Goal: Obtain resource: Obtain resource

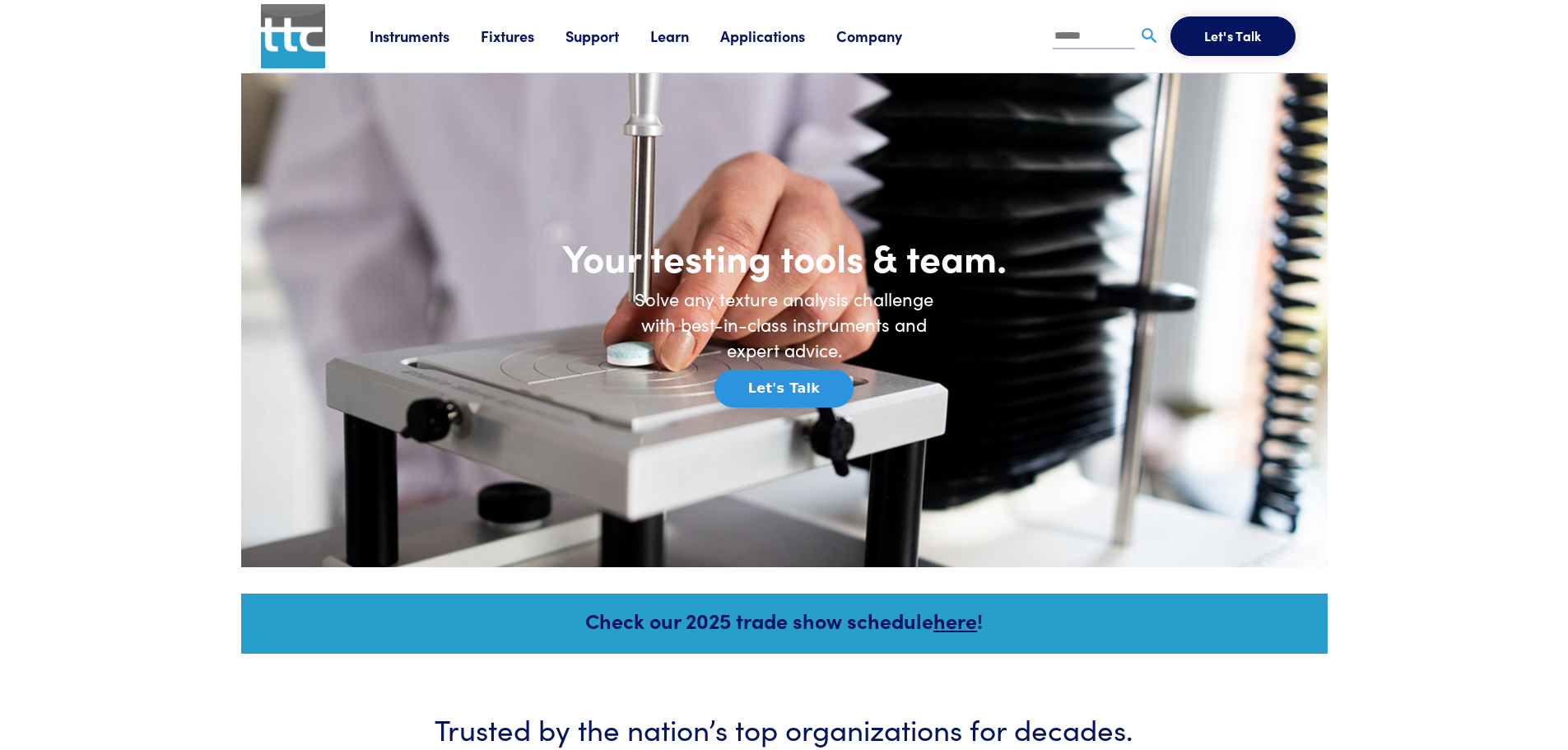
click at [509, 42] on link "Fixtures" at bounding box center [523, 35] width 85 height 21
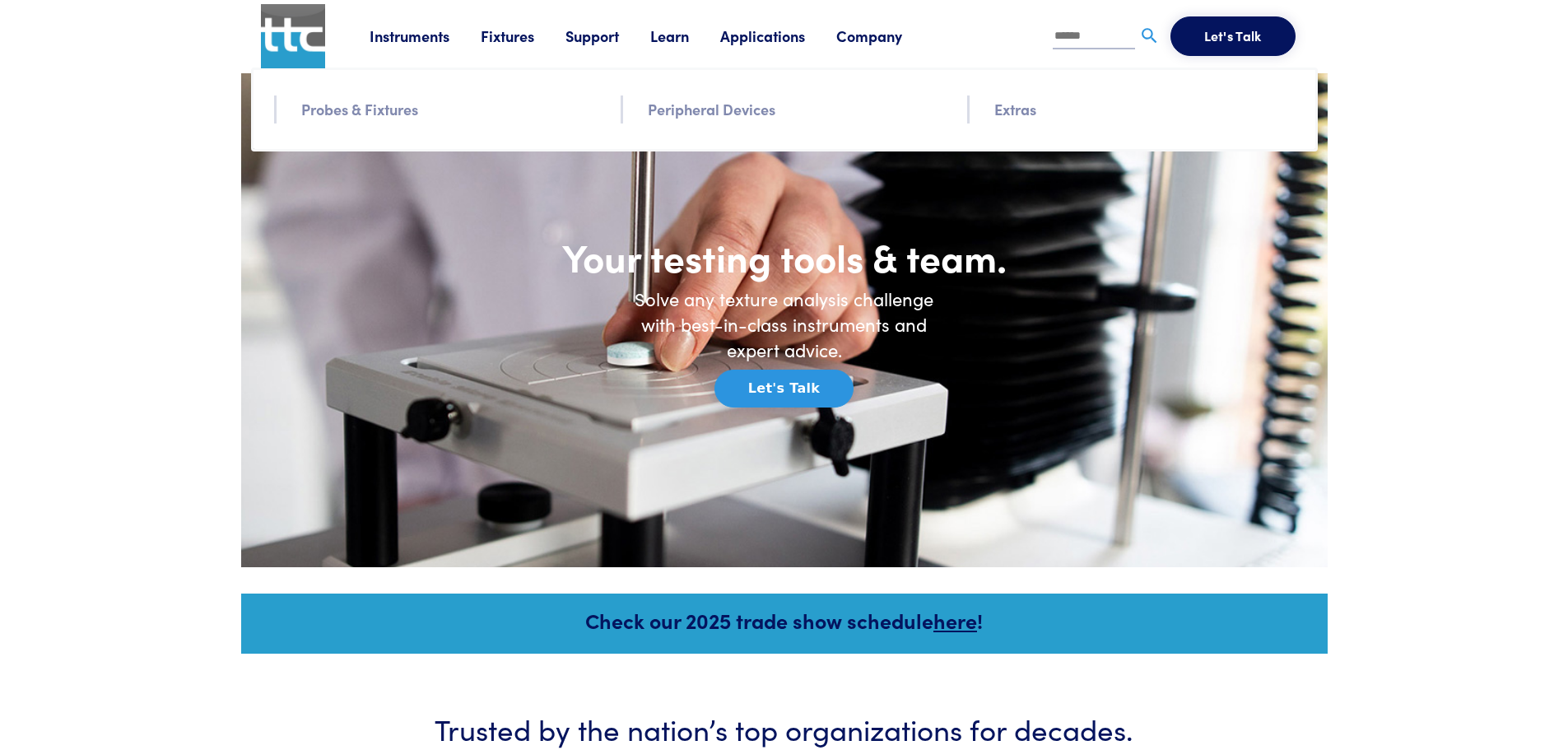
click at [371, 114] on link "Probes & Fixtures" at bounding box center [359, 109] width 117 height 24
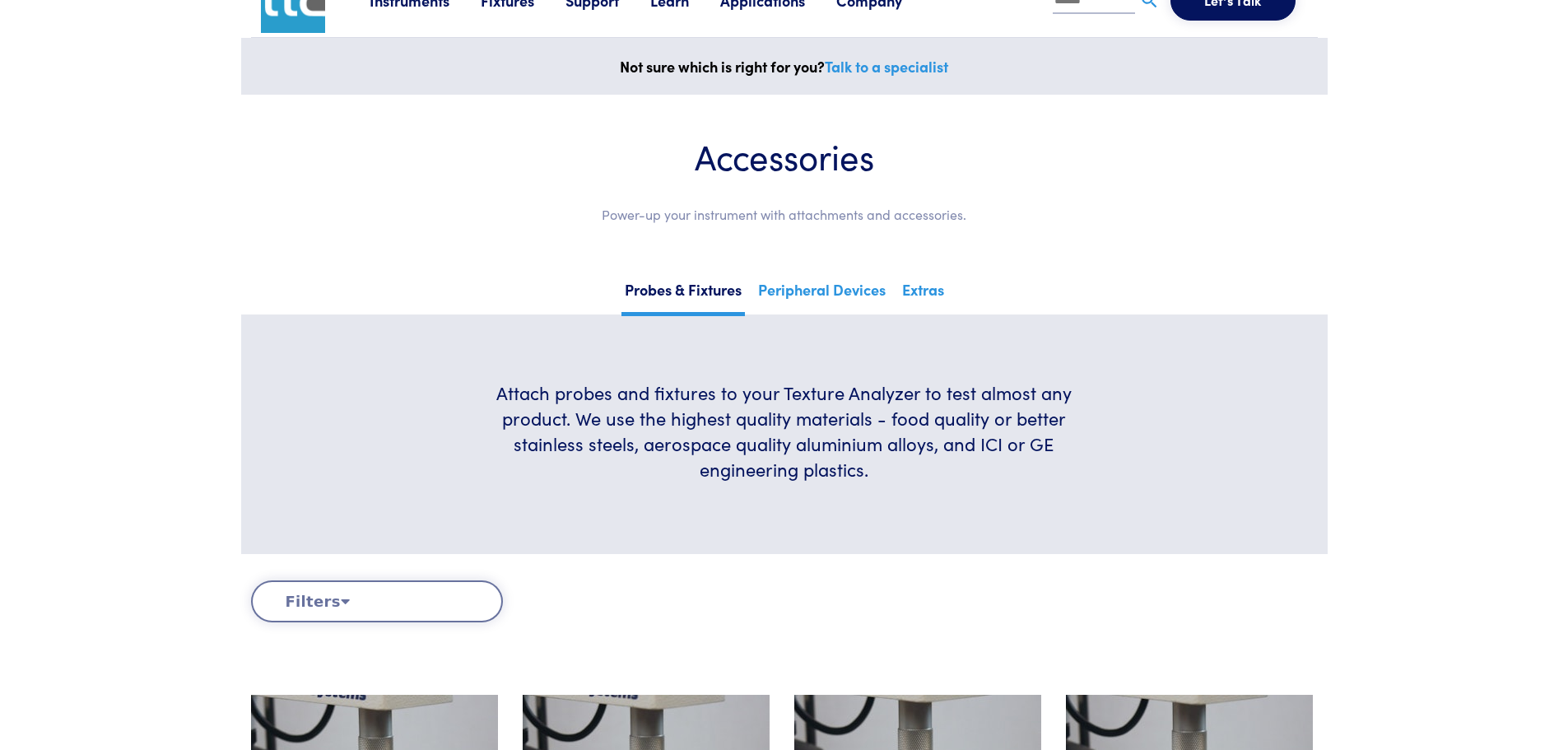
scroll to position [26, 0]
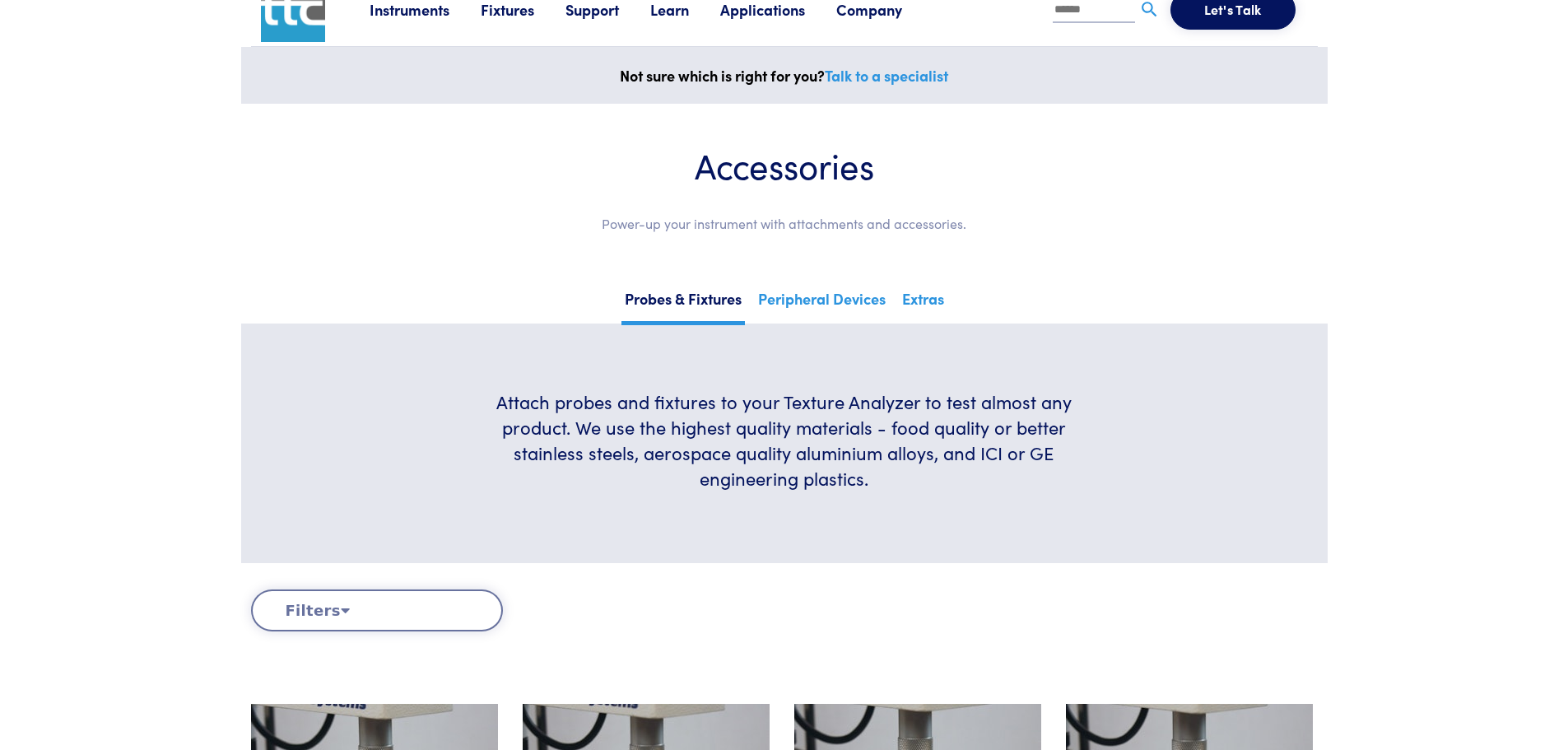
click at [414, 613] on button "Filters" at bounding box center [376, 610] width 252 height 42
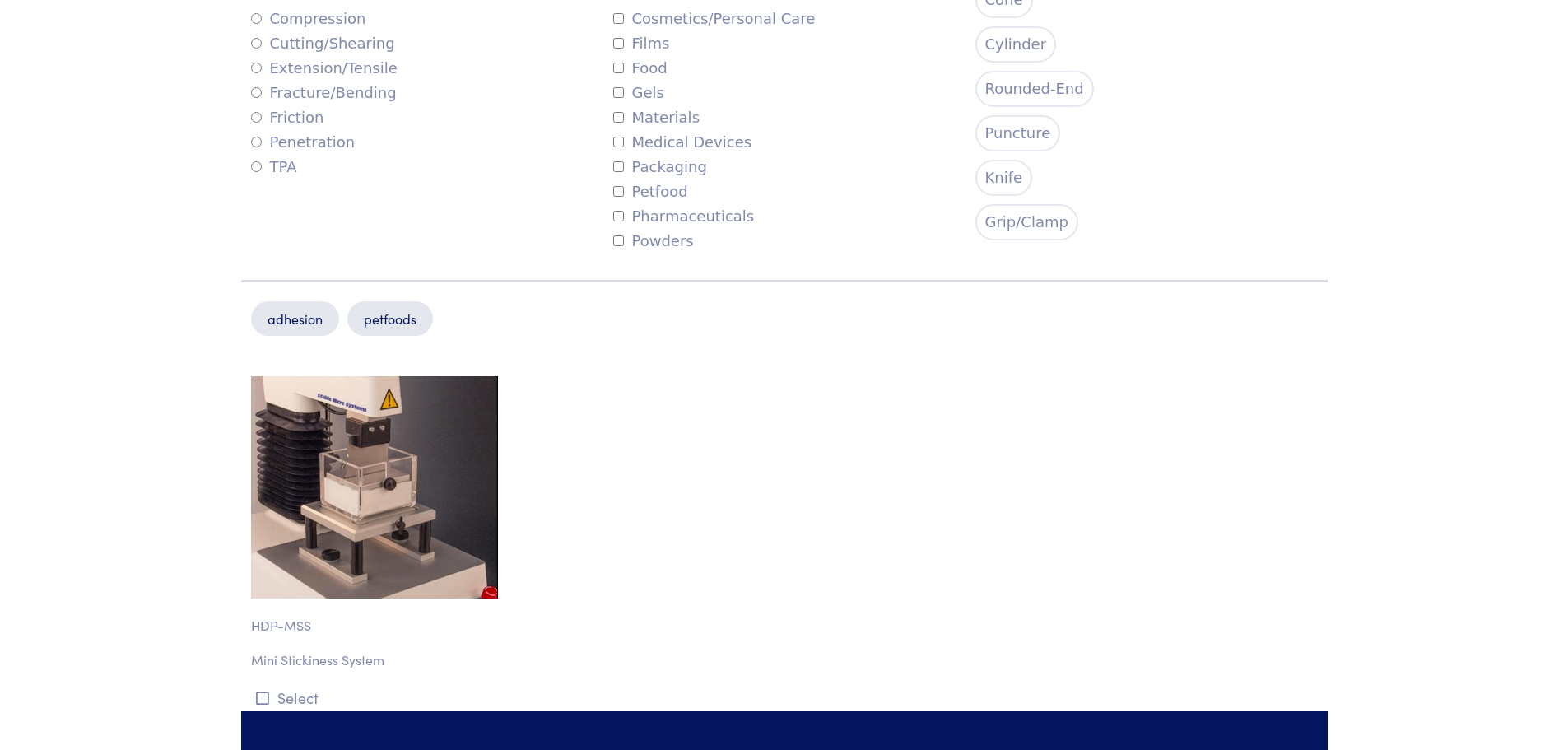
scroll to position [789, 0]
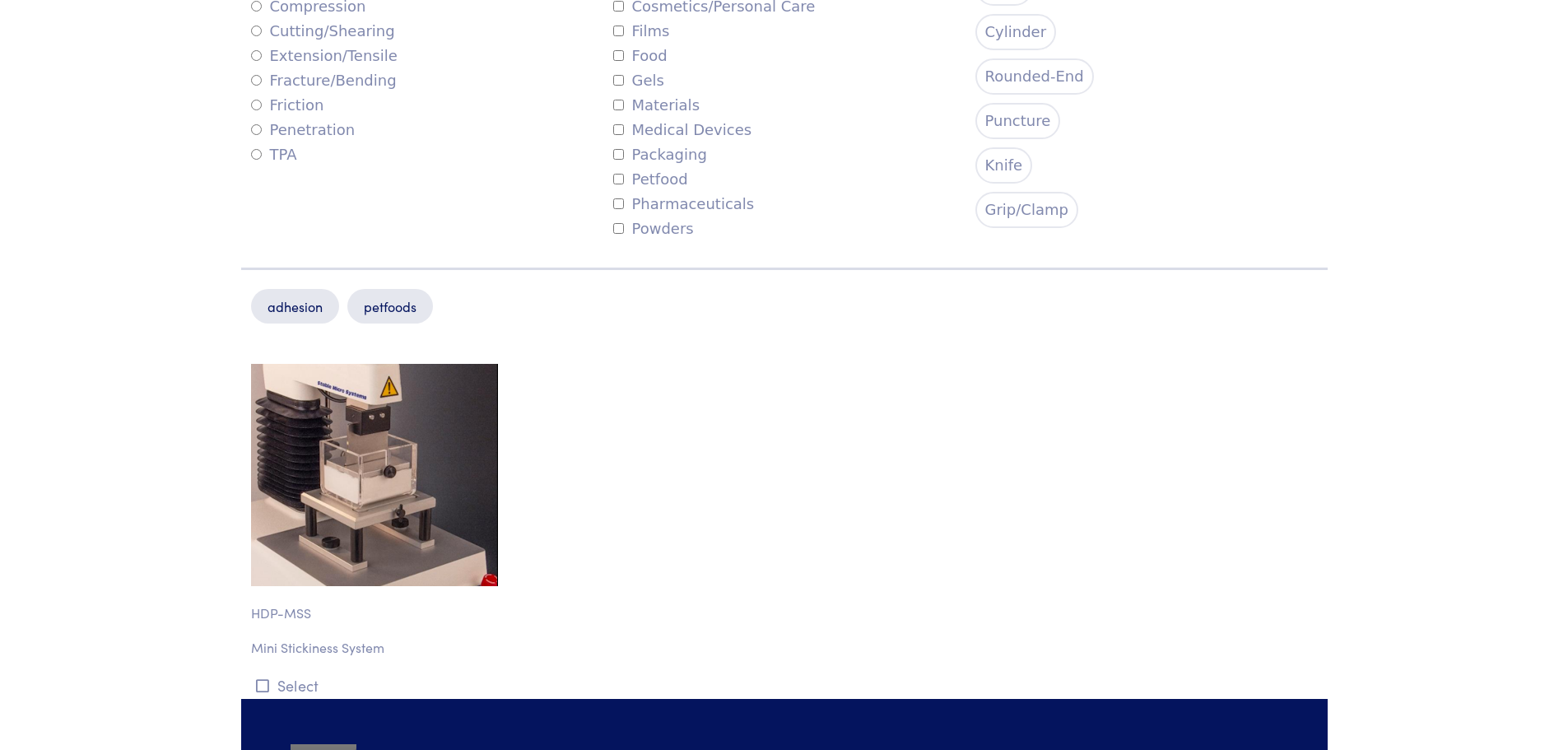
click at [404, 501] on img at bounding box center [374, 475] width 247 height 223
click at [337, 524] on img at bounding box center [374, 475] width 247 height 223
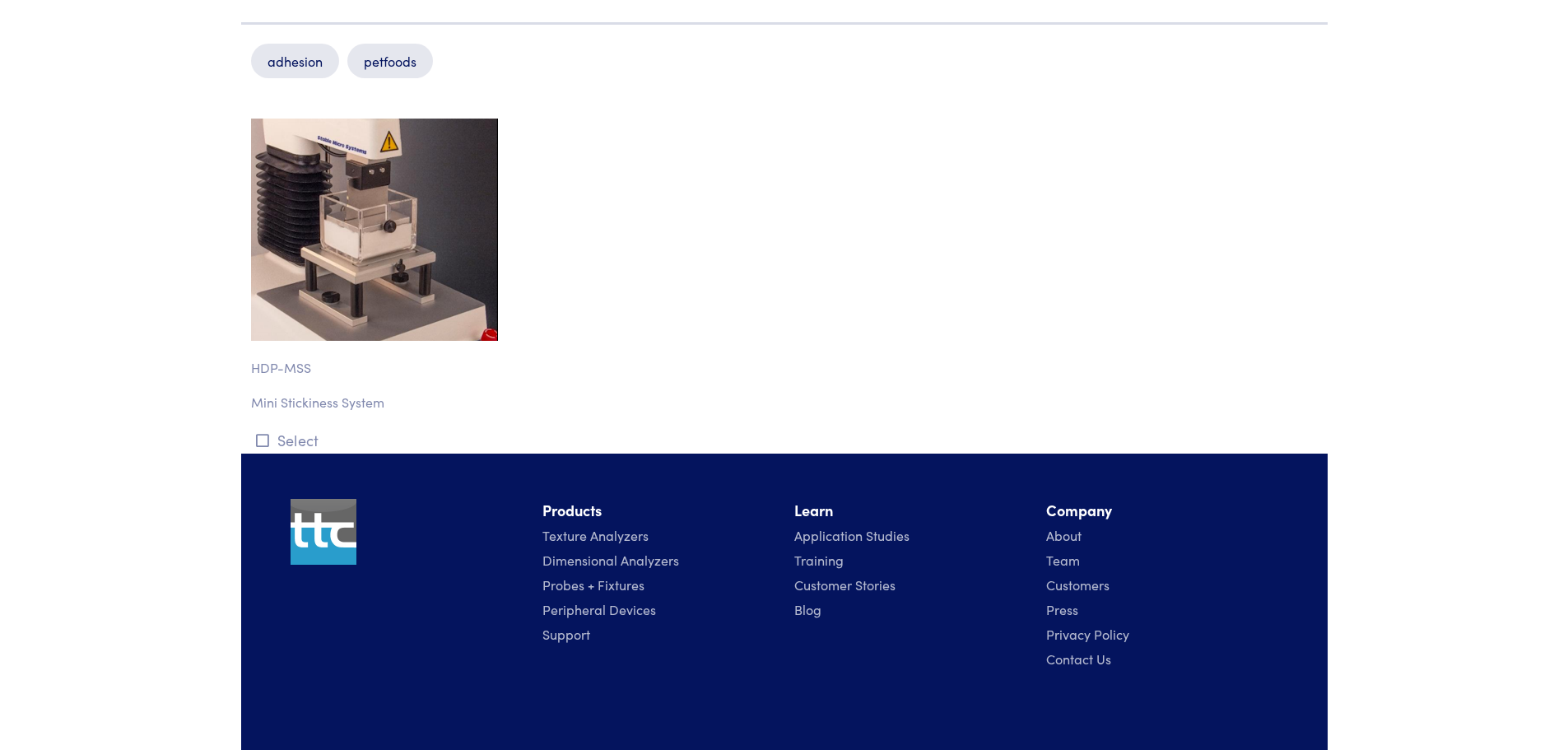
scroll to position [1035, 0]
click at [260, 441] on icon at bounding box center [262, 439] width 14 height 14
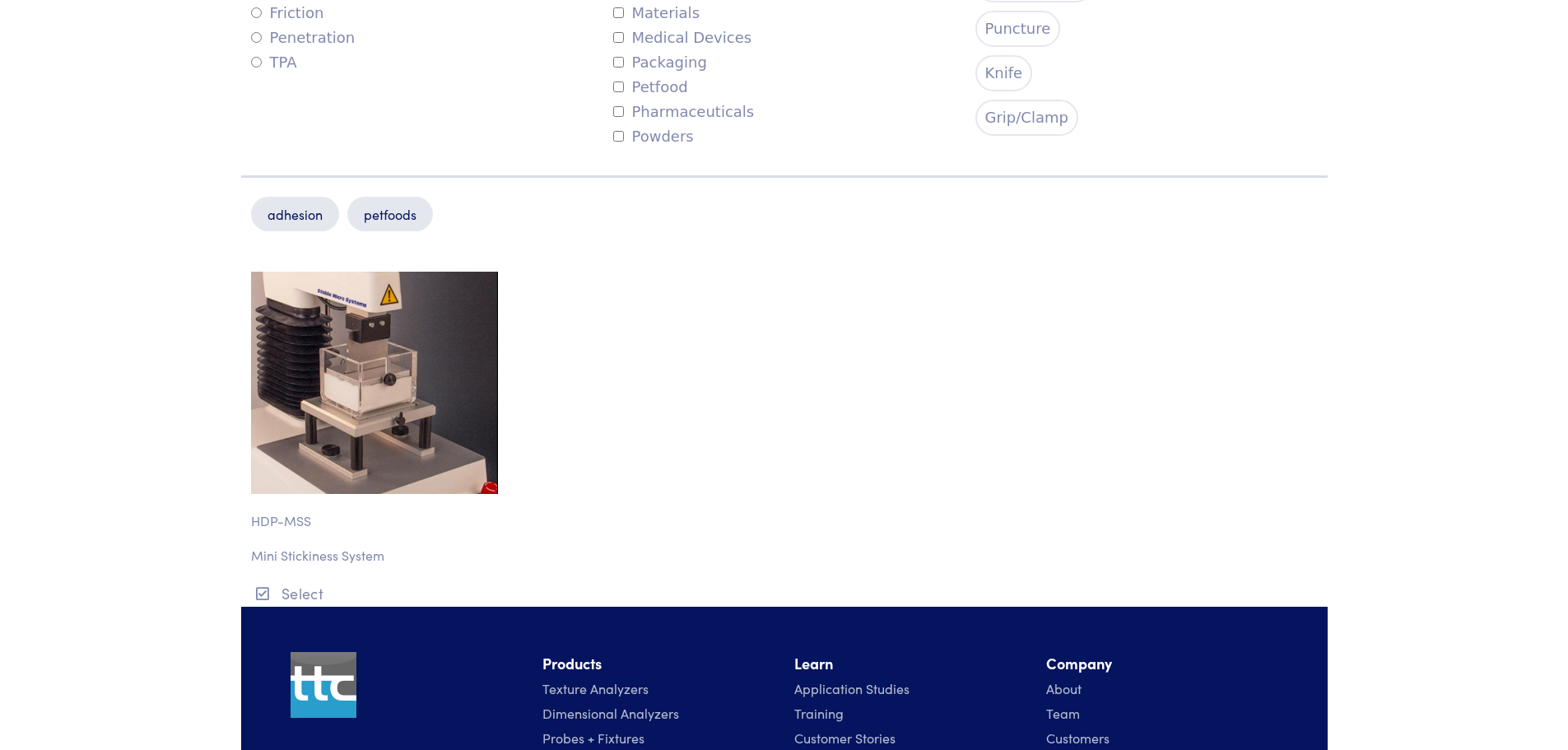
scroll to position [878, 0]
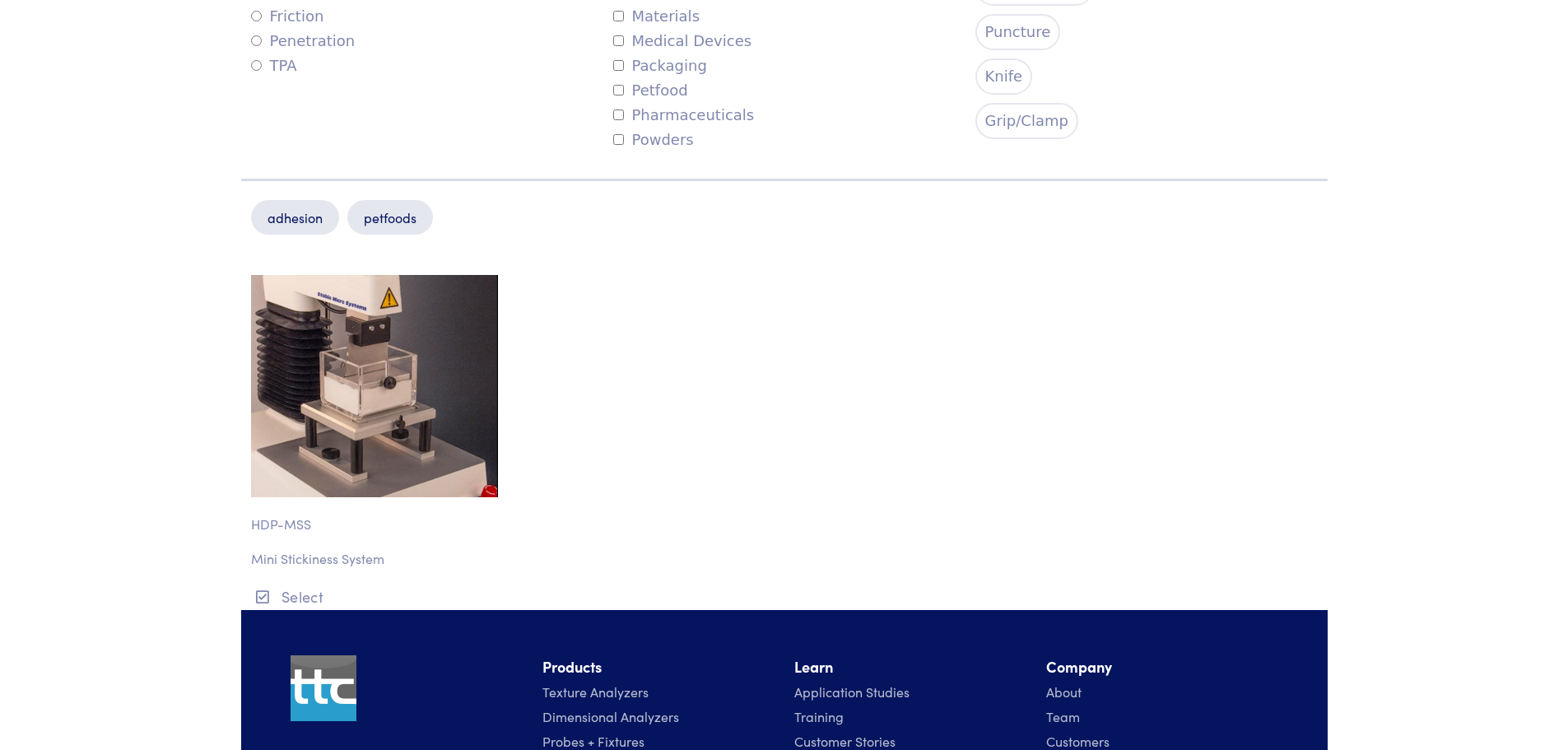
click at [336, 377] on img at bounding box center [374, 386] width 247 height 223
click at [267, 525] on p "HDP-MSS" at bounding box center [376, 516] width 252 height 38
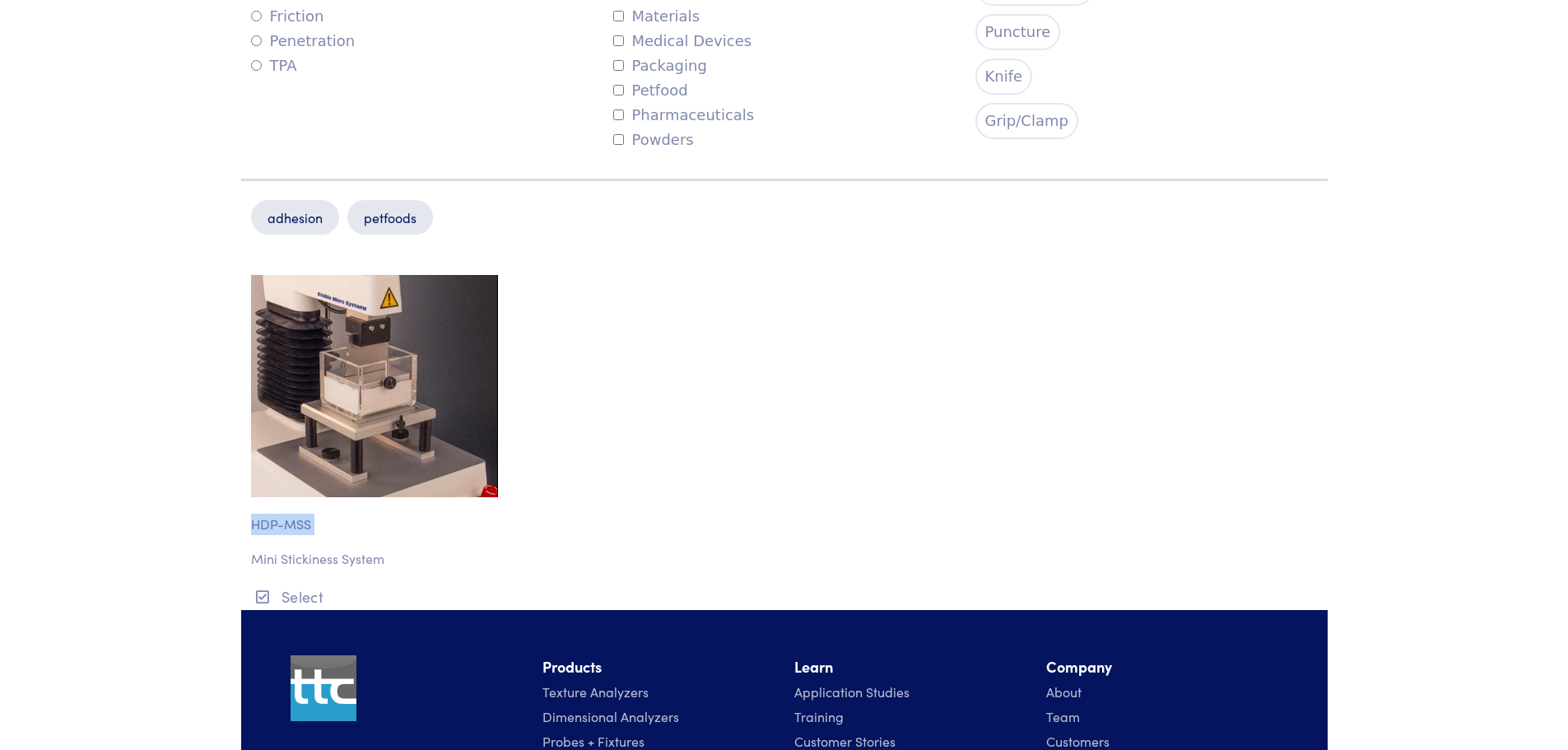
click at [267, 525] on p "HDP-MSS" at bounding box center [376, 516] width 252 height 38
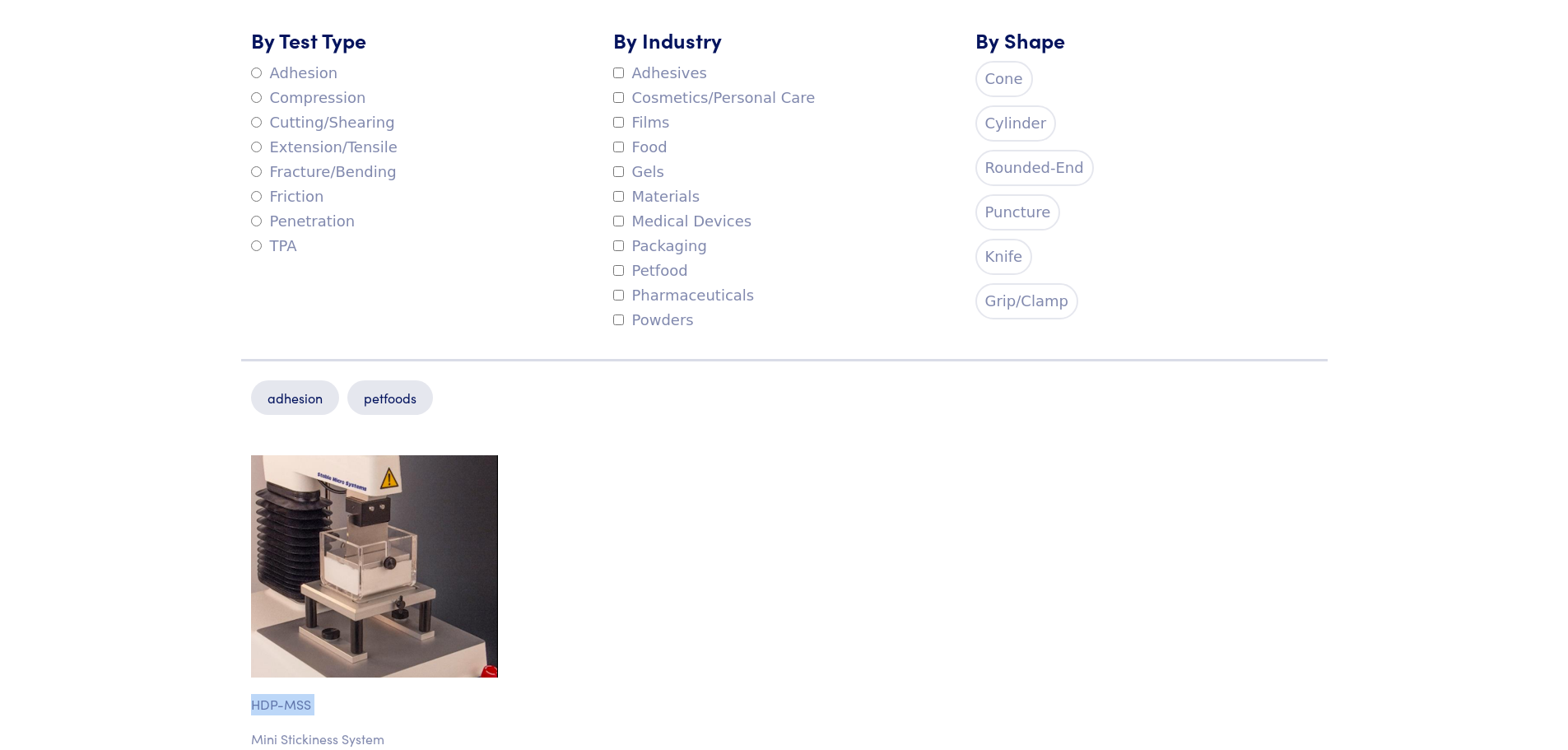
scroll to position [757, 0]
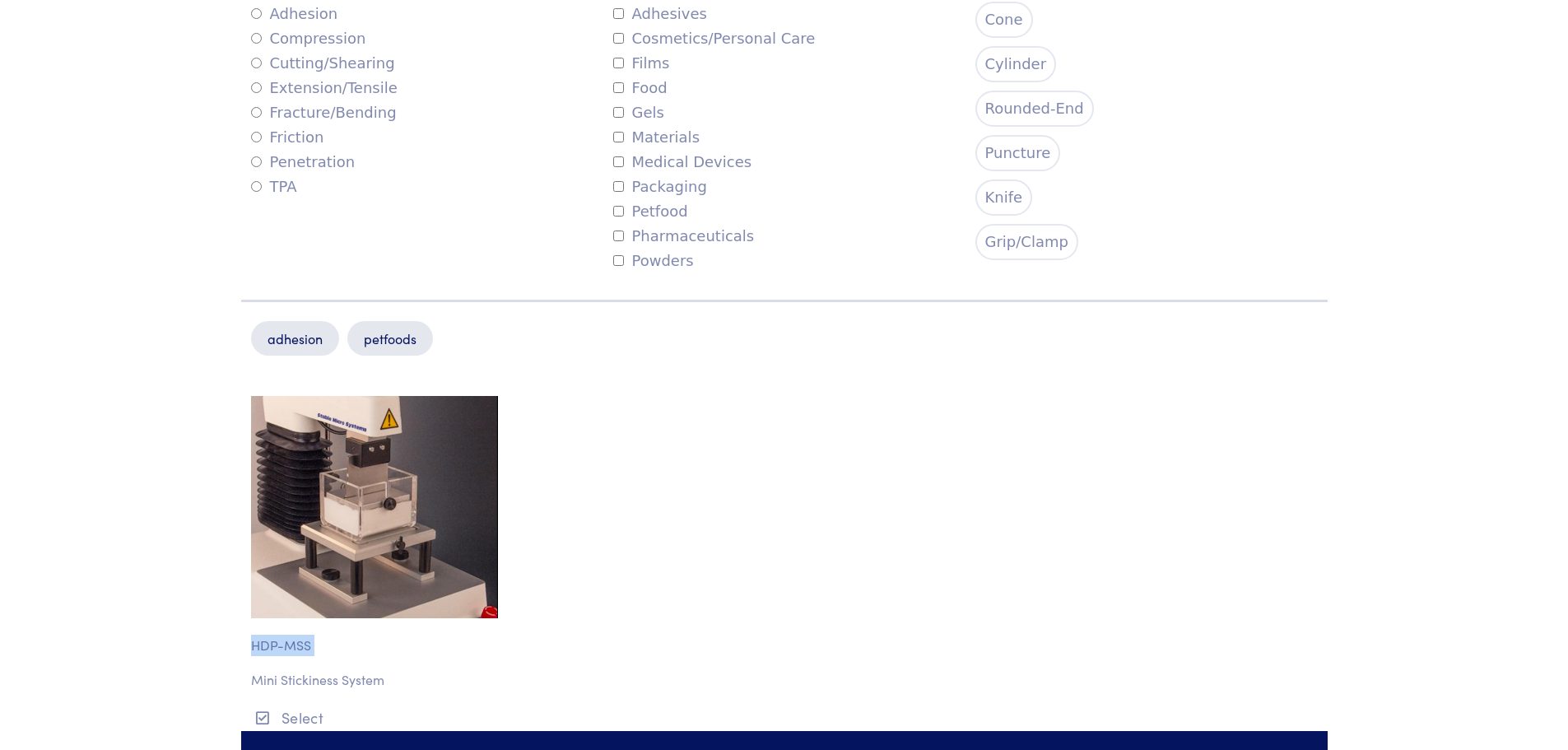
click at [328, 565] on img at bounding box center [374, 507] width 247 height 223
click at [284, 659] on div "HDP-MSS Mini Stickiness System Select" at bounding box center [376, 562] width 271 height 334
click at [368, 524] on img at bounding box center [374, 507] width 247 height 223
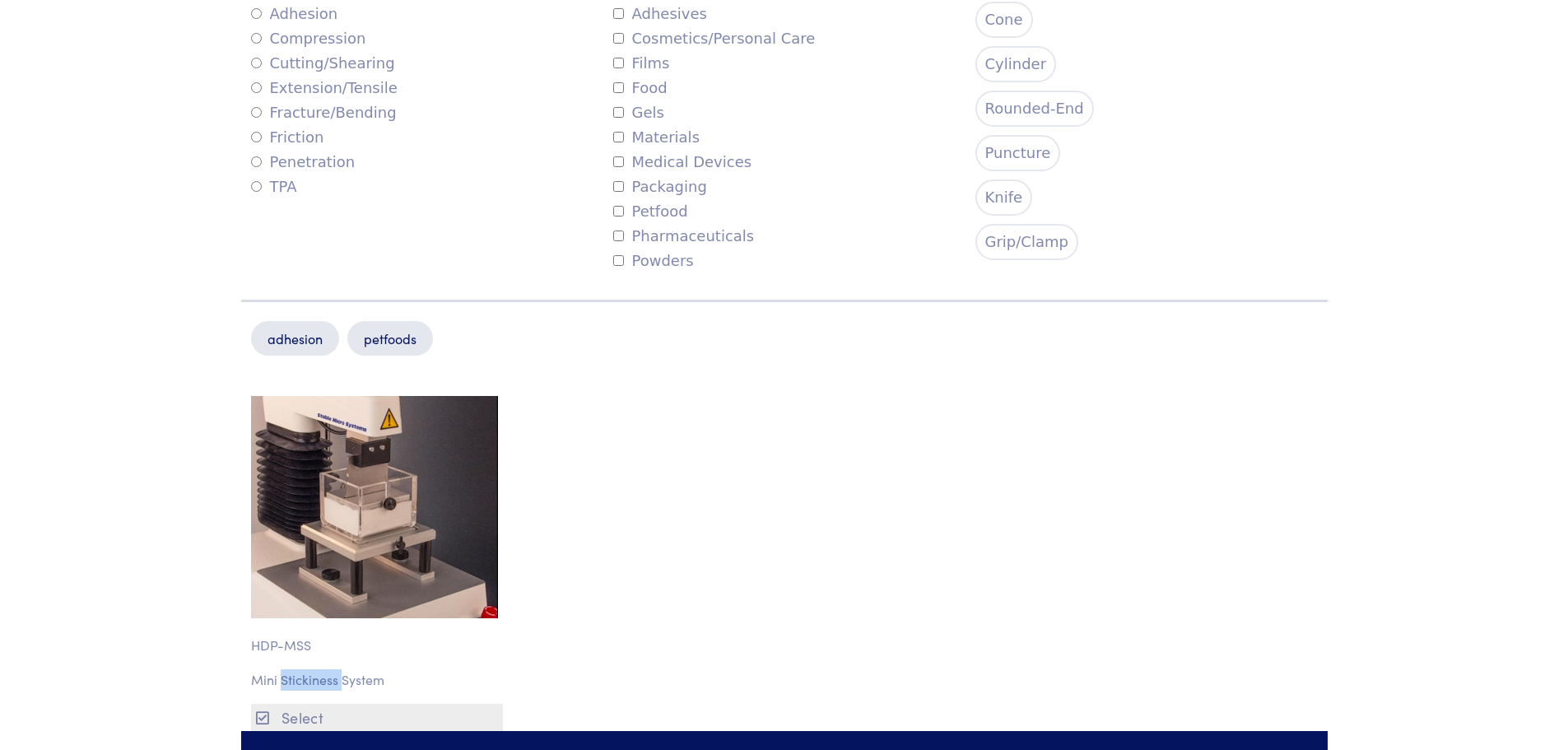
click at [291, 717] on button "Select" at bounding box center [376, 717] width 252 height 27
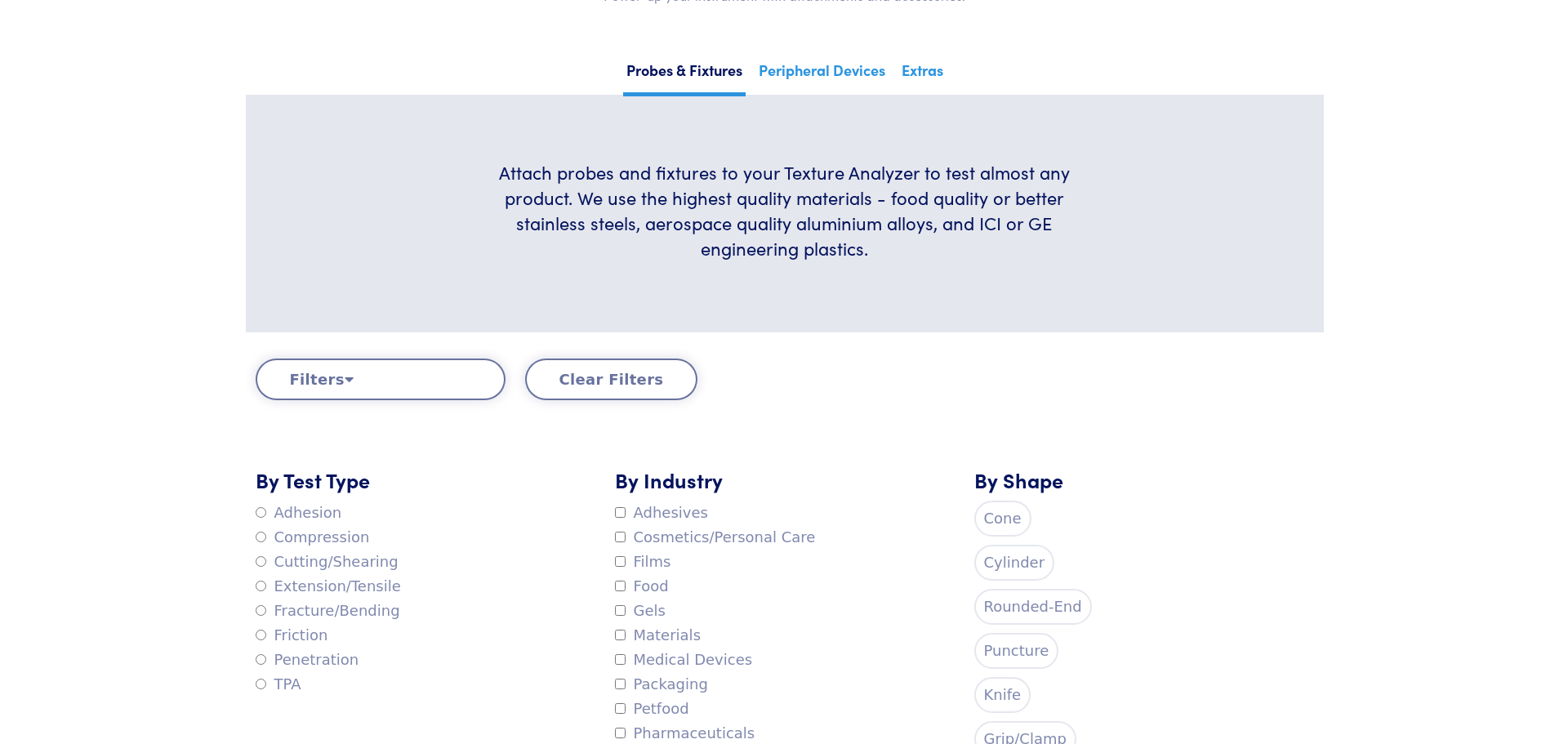
scroll to position [0, 0]
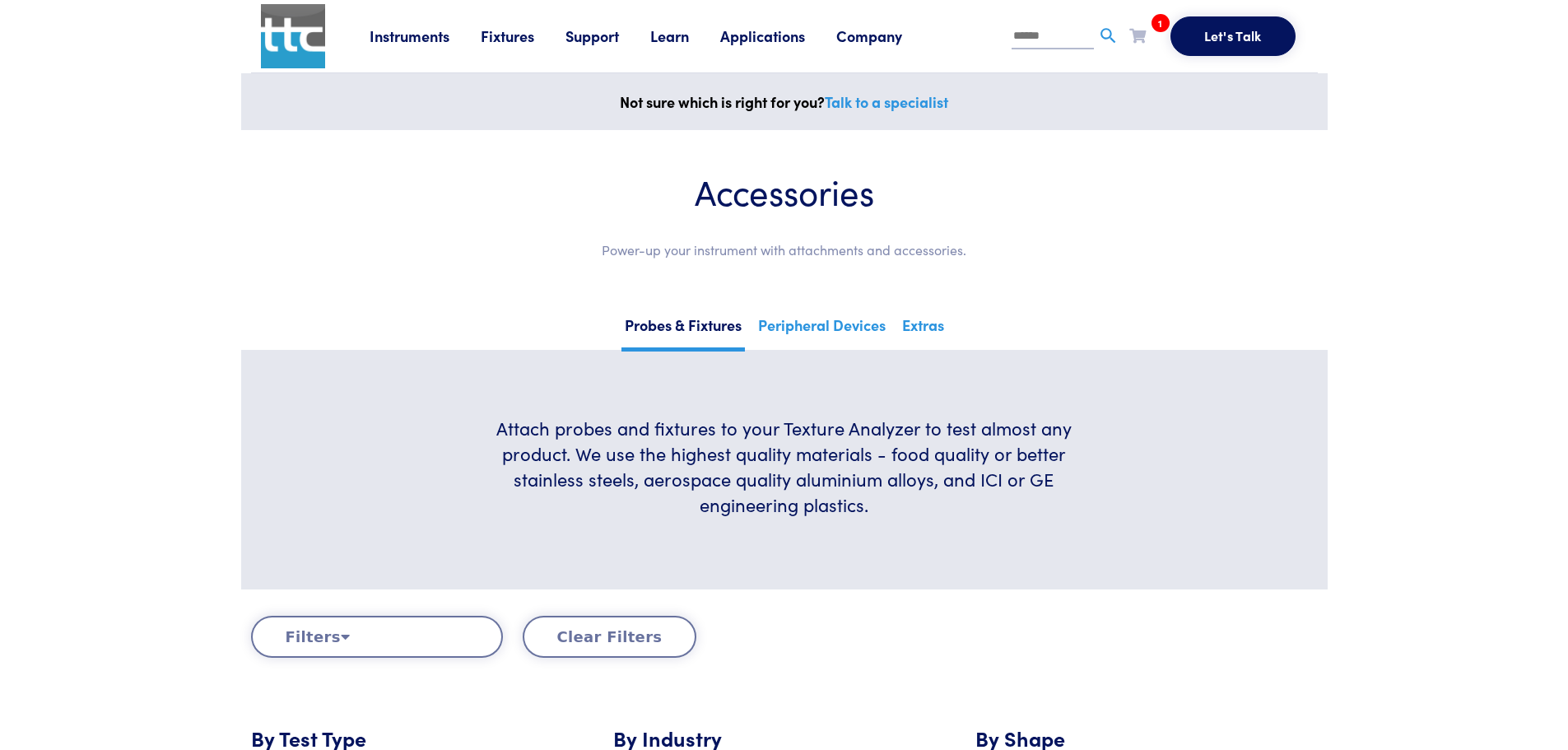
click at [1136, 45] on div "1 HDP-MSS Request Clear Cart" at bounding box center [1137, 34] width 16 height 24
click at [1138, 35] on icon at bounding box center [1137, 35] width 16 height 14
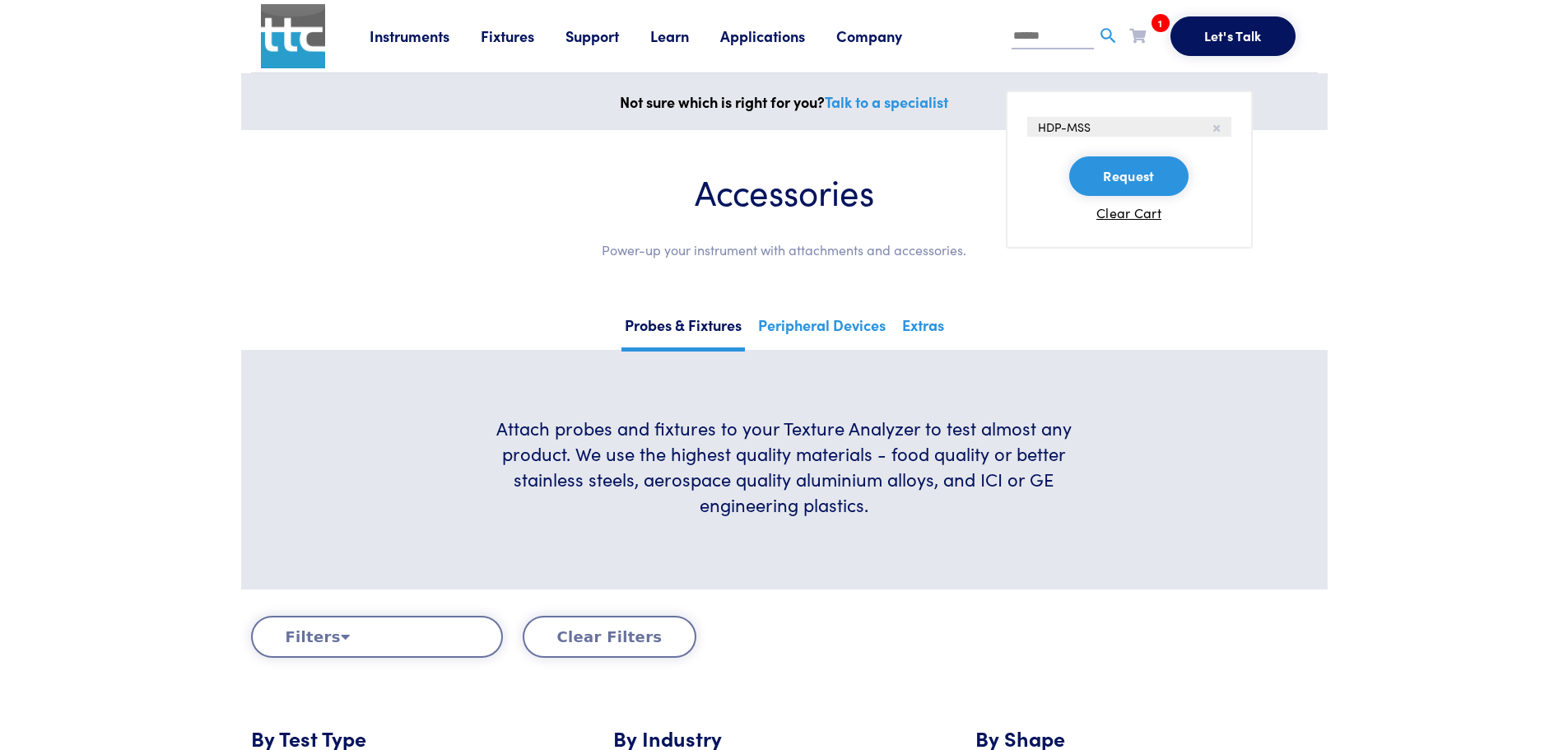
click at [1059, 126] on span "HDP-MSS" at bounding box center [1064, 127] width 52 height 16
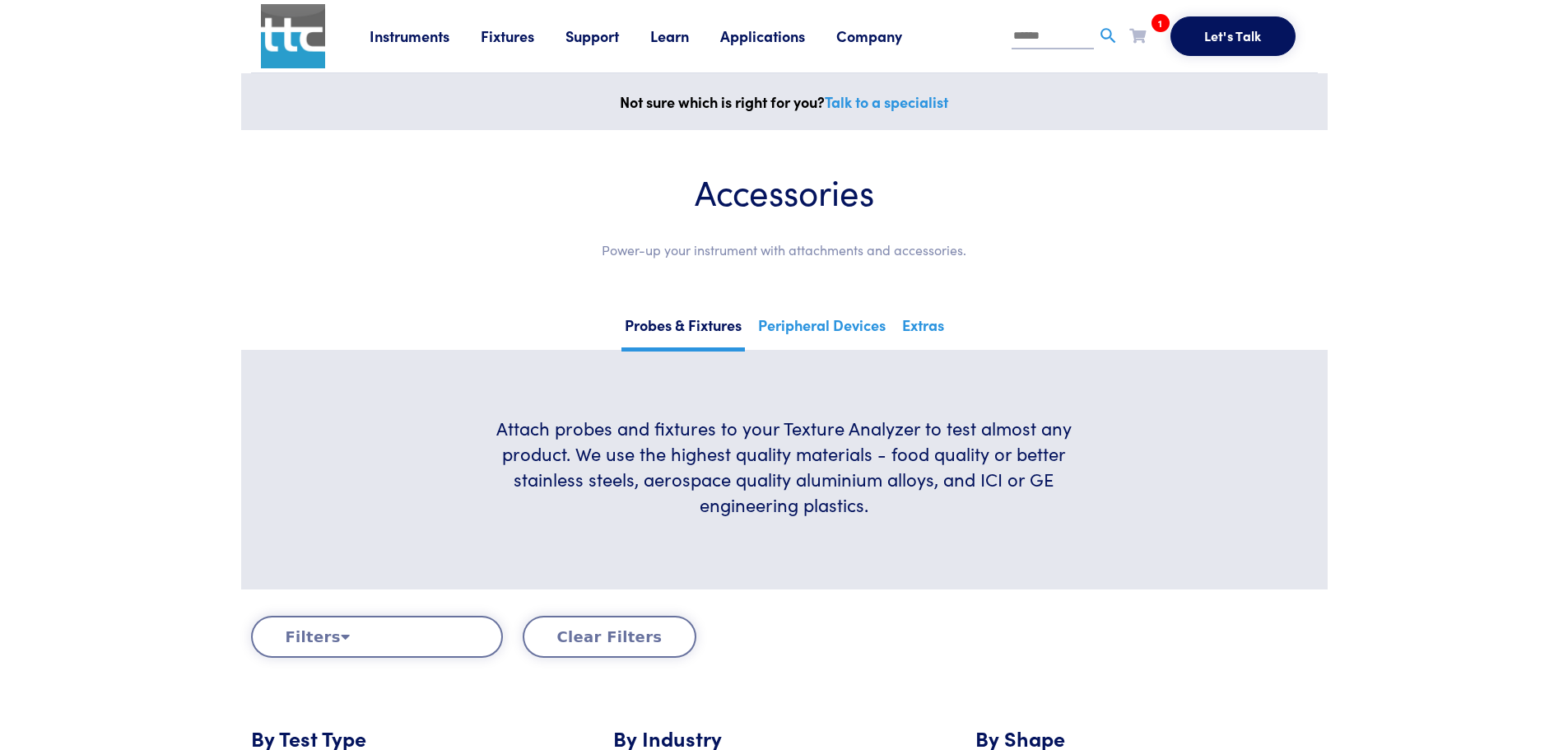
click at [1127, 32] on ul "Let's Talk 1 HDP-MSS Request Clear Cart" at bounding box center [1120, 36] width 375 height 40
click at [1135, 46] on div "1 HDP-MSS Request Clear Cart" at bounding box center [1137, 34] width 16 height 24
click at [1136, 40] on icon at bounding box center [1137, 35] width 16 height 14
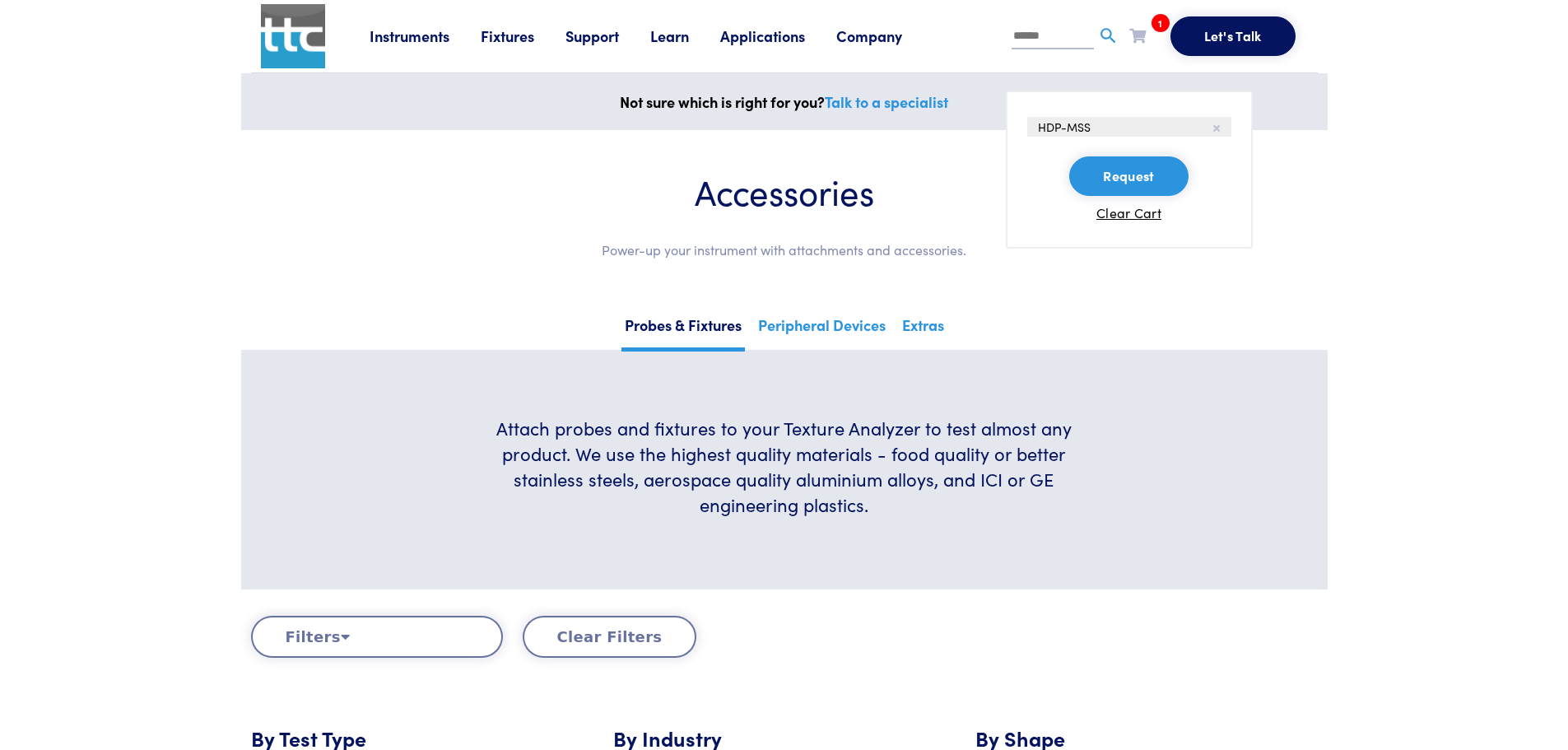
click at [1106, 173] on button "Request" at bounding box center [1127, 176] width 119 height 40
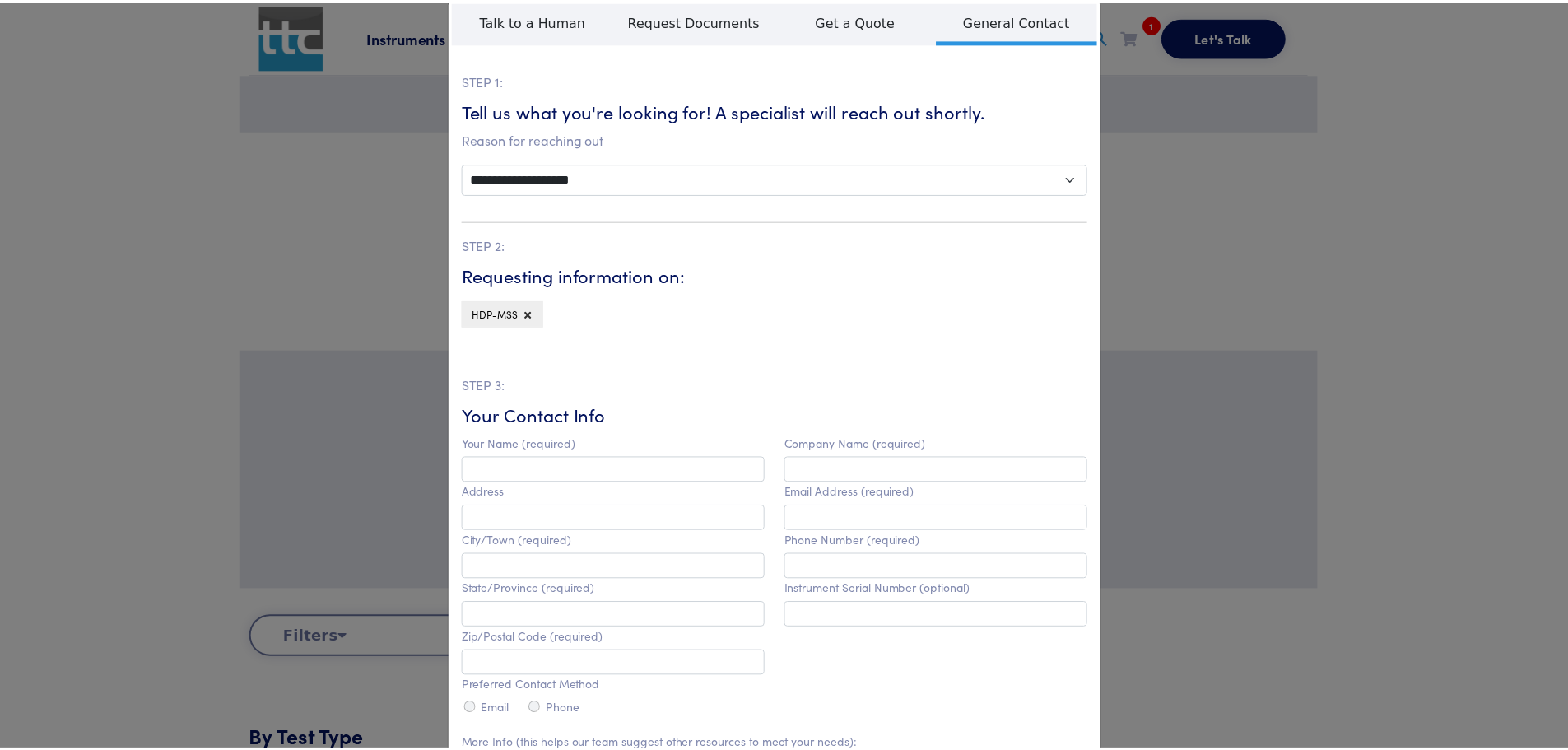
scroll to position [25, 0]
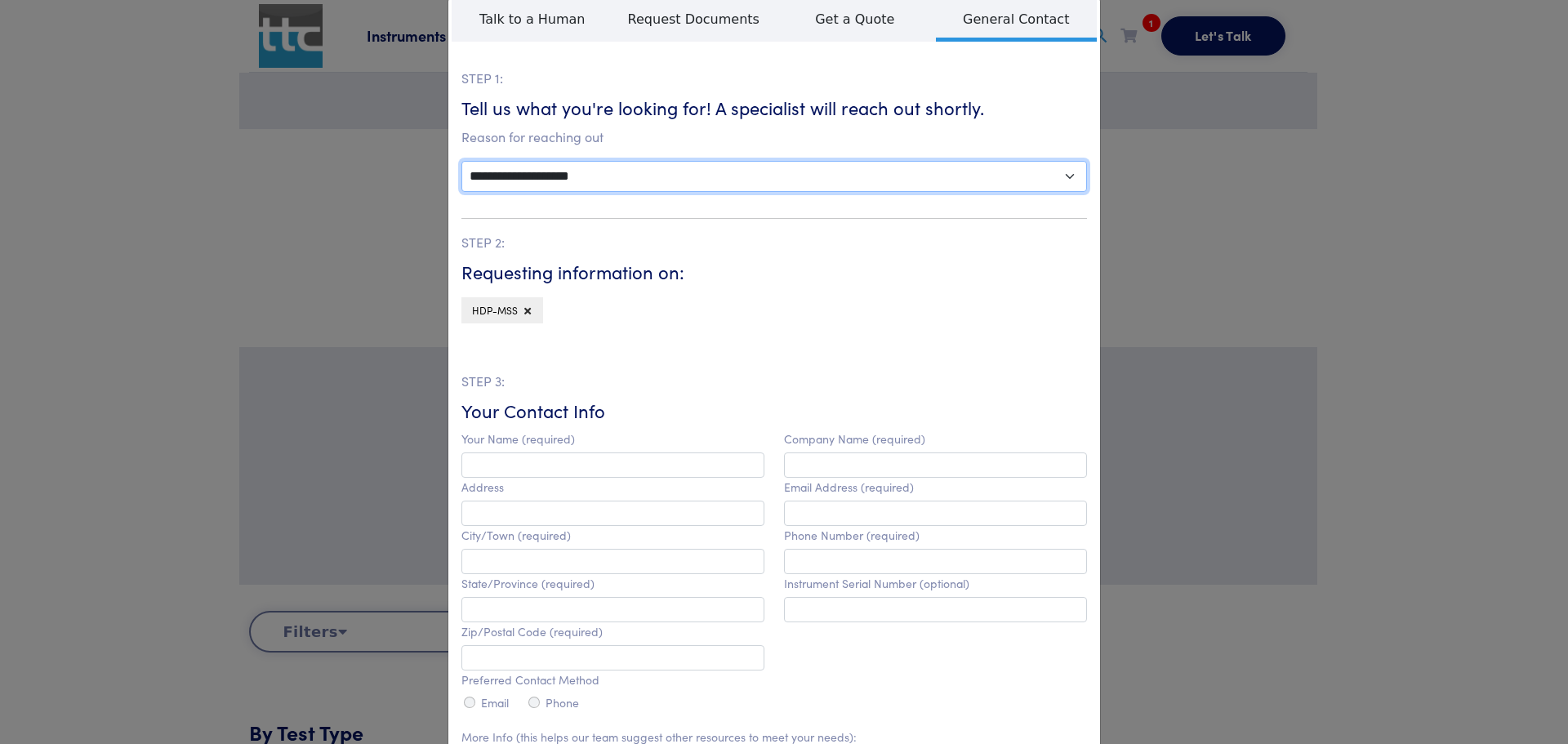
click at [961, 171] on select "**********" at bounding box center [774, 176] width 626 height 31
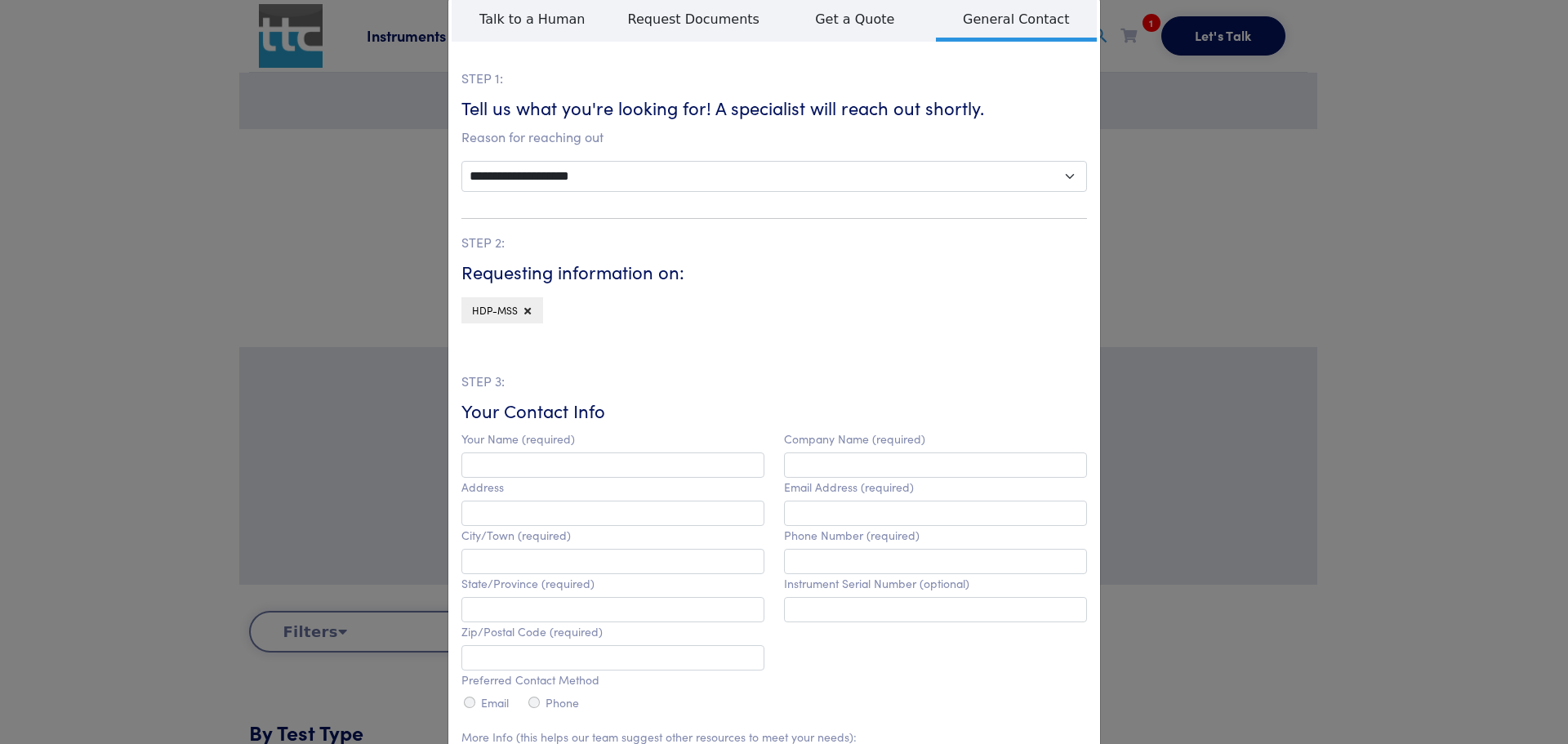
click at [1440, 171] on div "**********" at bounding box center [784, 372] width 1568 height 744
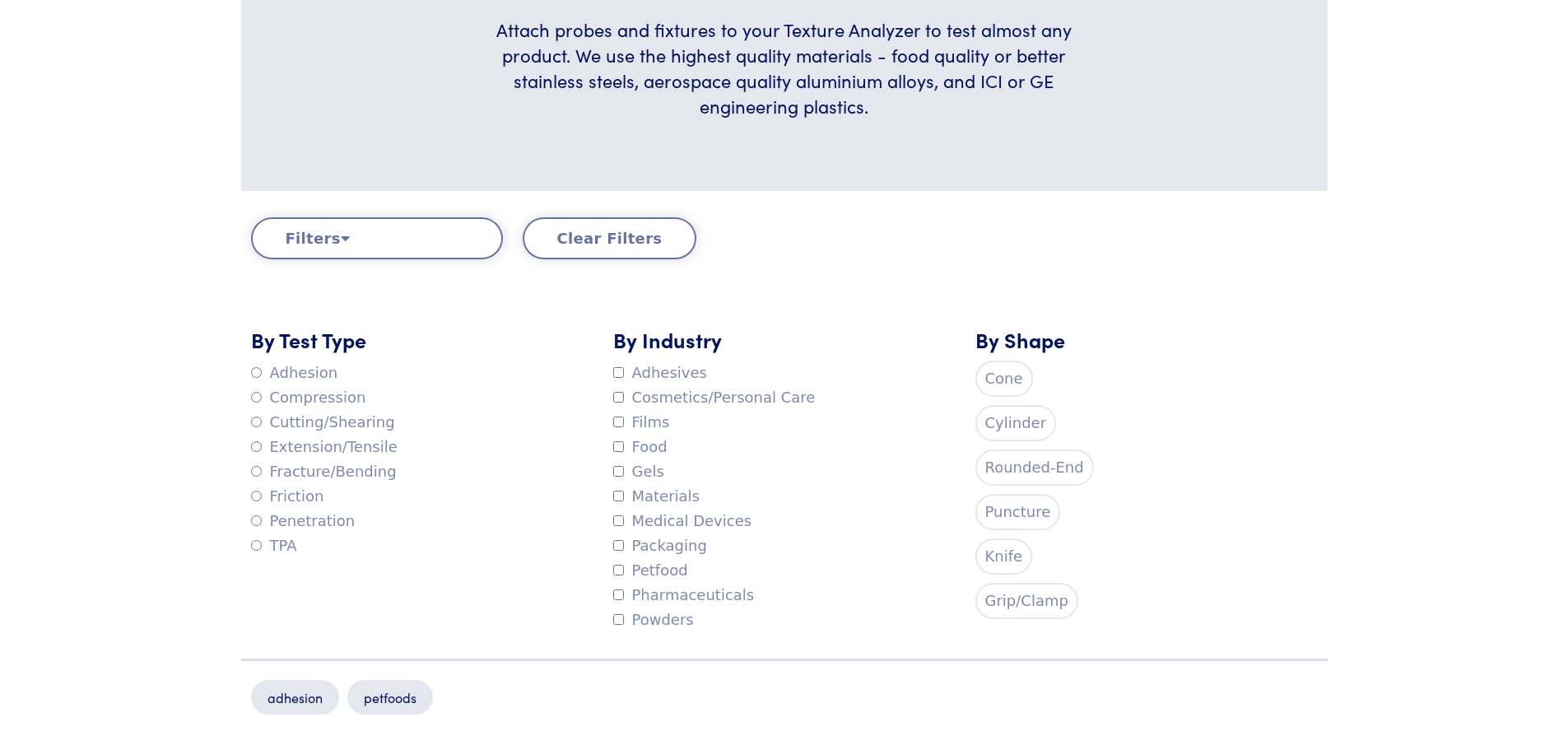
scroll to position [378, 0]
